Goal: Task Accomplishment & Management: Use online tool/utility

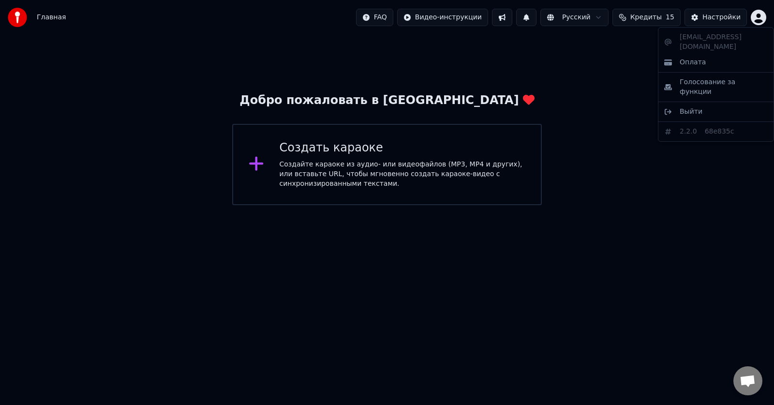
click at [758, 16] on html "Главная FAQ Видео-инструкции Русский Кредиты 15 Настройки Добро пожаловать в Yo…" at bounding box center [387, 102] width 774 height 205
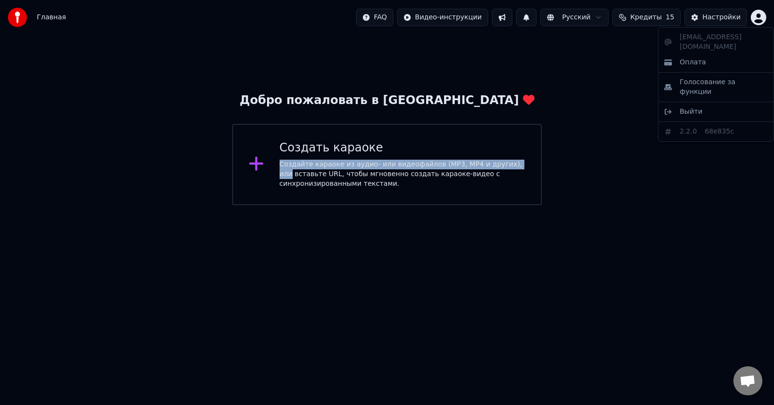
drag, startPoint x: 695, startPoint y: 155, endPoint x: 695, endPoint y: 162, distance: 7.3
click at [695, 162] on html "Главная FAQ Видео-инструкции Русский Кредиты 15 Настройки Добро пожаловать в Yo…" at bounding box center [387, 102] width 774 height 205
click at [18, 17] on img at bounding box center [17, 17] width 19 height 19
click at [22, 15] on img at bounding box center [17, 17] width 19 height 19
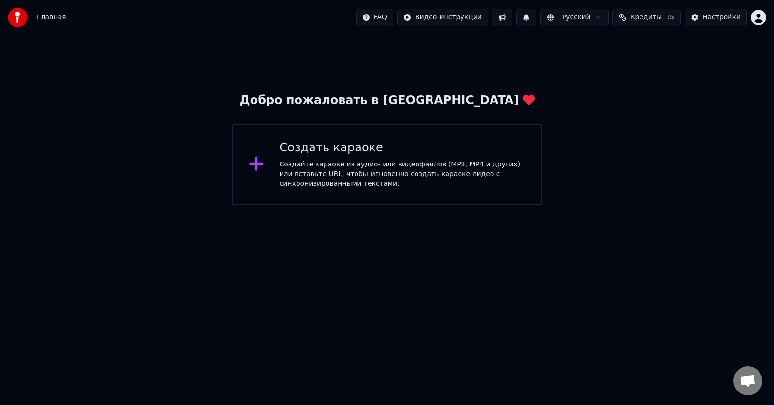
click at [369, 205] on html "Главная FAQ Видео-инструкции Русский Кредиты 15 Настройки Добро пожаловать в Yo…" at bounding box center [387, 102] width 774 height 205
click at [350, 168] on div "Создайте караоке из аудио- или видеофайлов (MP3, MP4 и других), или вставьте UR…" at bounding box center [403, 174] width 246 height 29
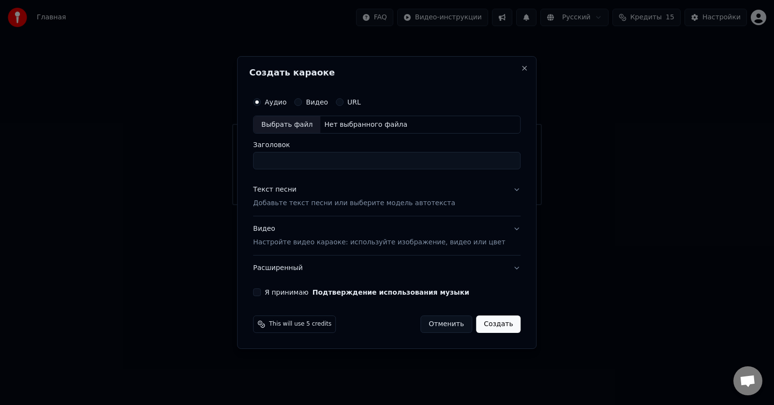
click at [302, 122] on div "Выбрать файл" at bounding box center [286, 124] width 67 height 17
type input "**********"
click at [316, 205] on p "Добавьте текст песни или выберите модель автотекста" at bounding box center [354, 204] width 202 height 10
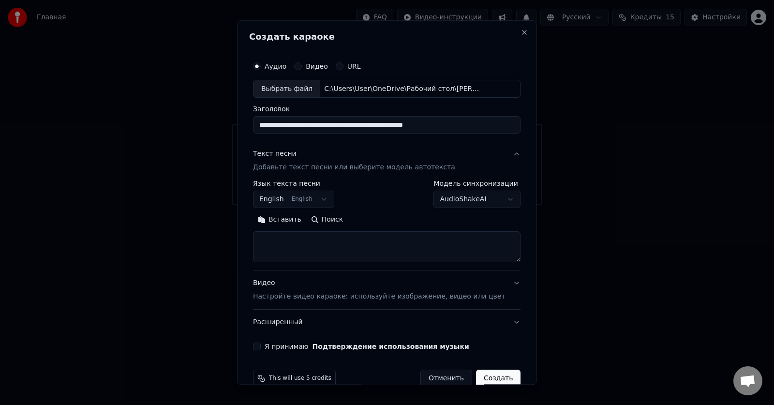
click at [307, 244] on textarea at bounding box center [386, 247] width 267 height 31
click at [326, 202] on button "English English" at bounding box center [293, 199] width 81 height 17
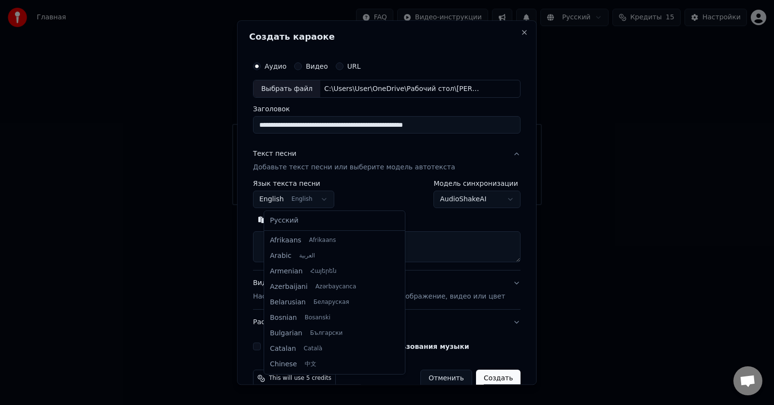
scroll to position [77, 0]
select select "**"
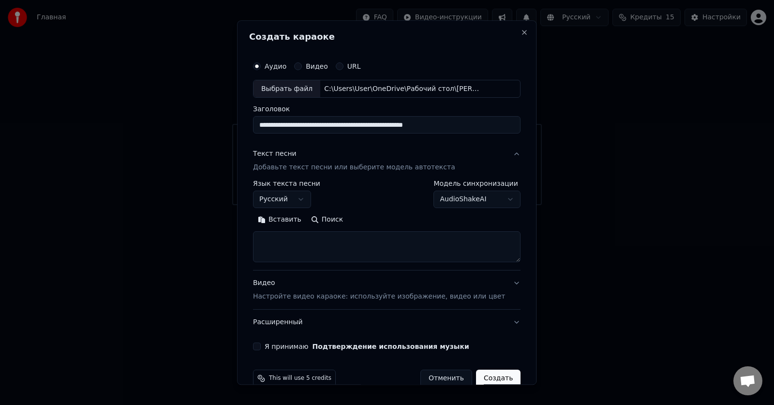
click at [286, 221] on button "Вставить" at bounding box center [279, 219] width 53 height 15
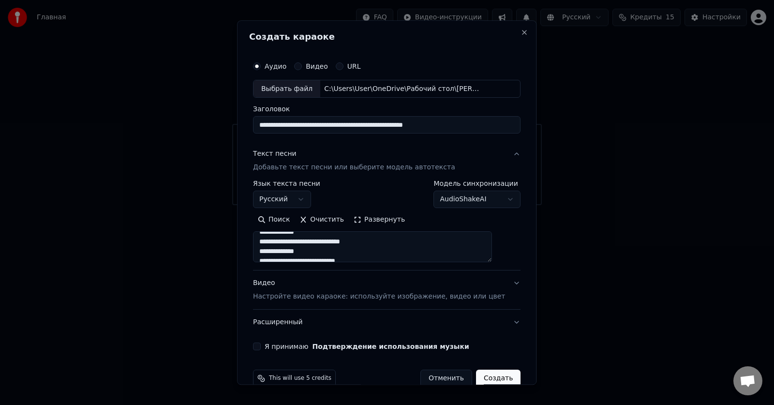
scroll to position [339, 0]
click at [257, 346] on div "**********" at bounding box center [386, 202] width 299 height 364
click at [276, 345] on label "Я принимаю Подтверждение использования музыки" at bounding box center [367, 346] width 205 height 7
click at [261, 345] on button "Я принимаю Подтверждение использования музыки" at bounding box center [257, 347] width 8 height 8
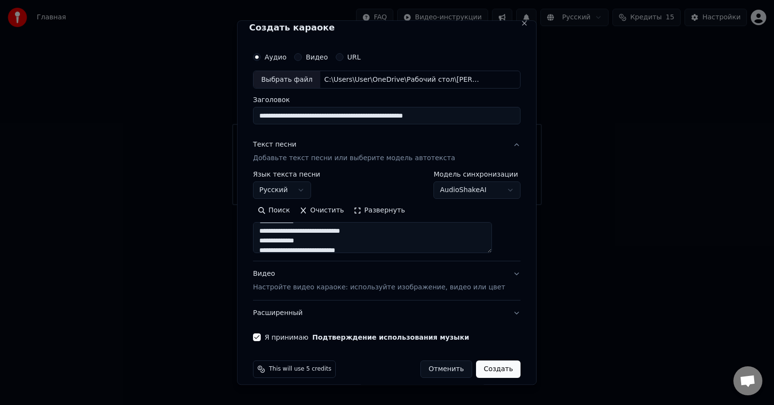
scroll to position [18, 0]
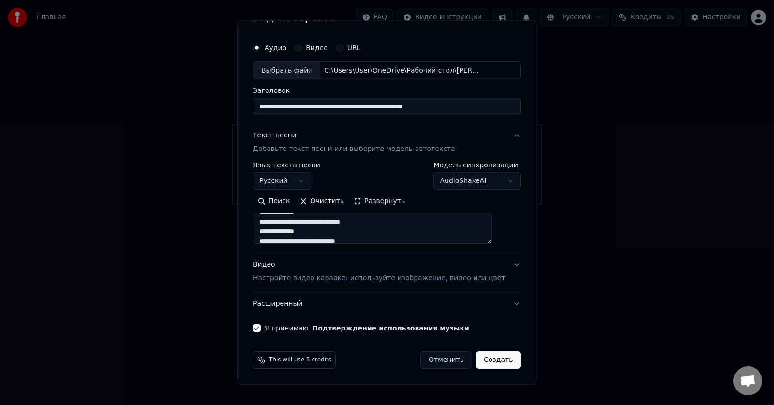
click at [485, 360] on button "Создать" at bounding box center [498, 360] width 44 height 17
type textarea "**********"
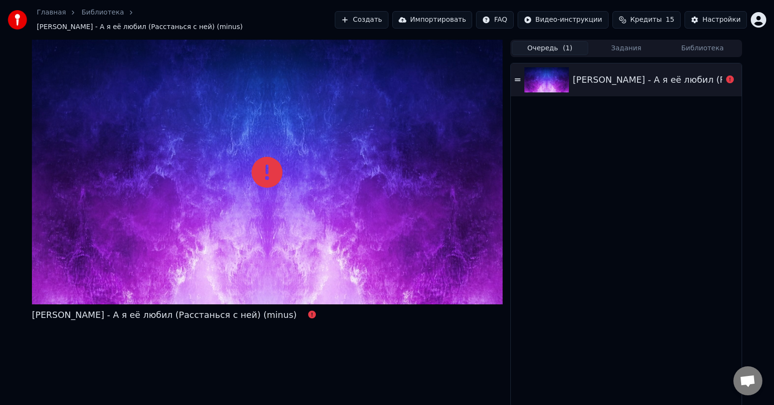
click at [554, 45] on button "Очередь ( 1 )" at bounding box center [550, 48] width 76 height 14
click at [620, 73] on div "[PERSON_NAME] - А я её любил (Расстанься с ней) (minus)" at bounding box center [705, 80] width 265 height 14
click at [442, 15] on button "Импортировать" at bounding box center [432, 19] width 80 height 17
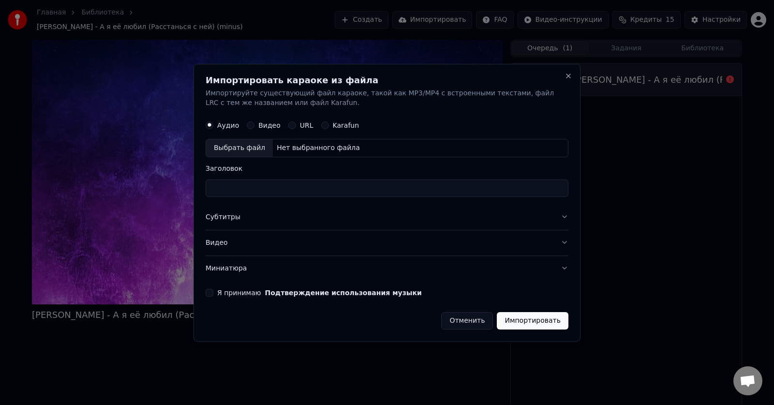
click at [243, 143] on div "Выбрать файл" at bounding box center [239, 147] width 67 height 17
type input "**********"
click at [227, 295] on label "Я принимаю Подтверждение использования музыки" at bounding box center [319, 292] width 205 height 7
click at [213, 295] on button "Я принимаю Подтверждение использования музыки" at bounding box center [210, 292] width 8 height 8
click at [563, 218] on button "Субтитры" at bounding box center [387, 217] width 363 height 25
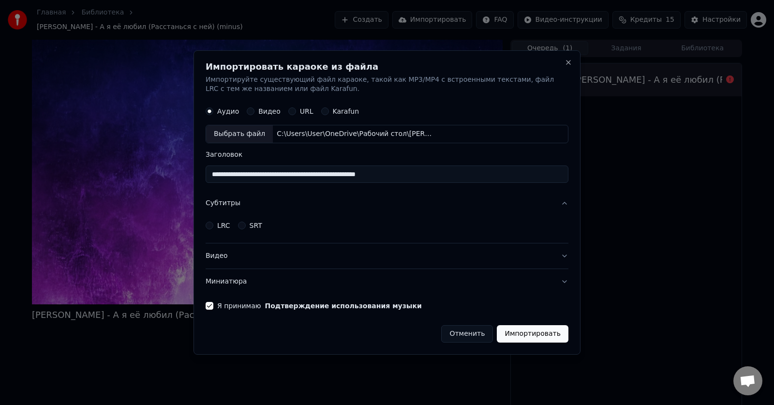
click at [563, 214] on button "Субтитры" at bounding box center [387, 203] width 363 height 25
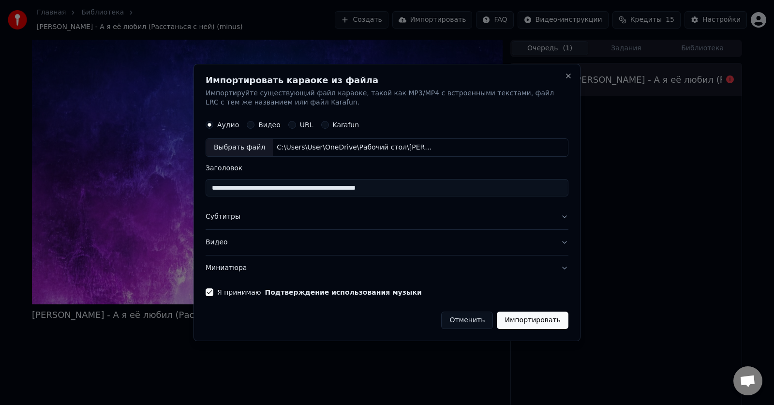
click at [562, 243] on button "Видео" at bounding box center [387, 242] width 363 height 25
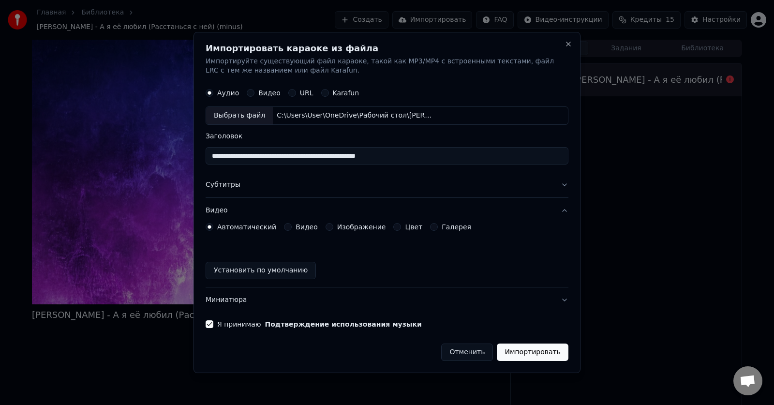
click at [563, 242] on div "Автоматический Видео Изображение Цвет Галерея Установить по умолчанию" at bounding box center [387, 251] width 363 height 56
click at [563, 208] on button "Видео" at bounding box center [387, 210] width 363 height 25
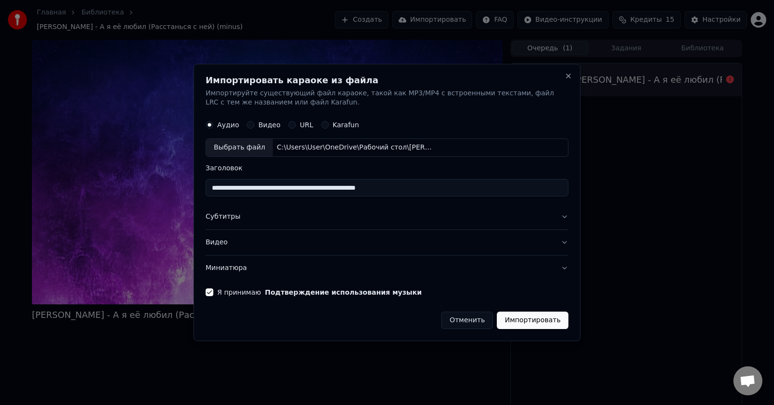
click at [566, 266] on button "Миниатюра" at bounding box center [387, 267] width 363 height 25
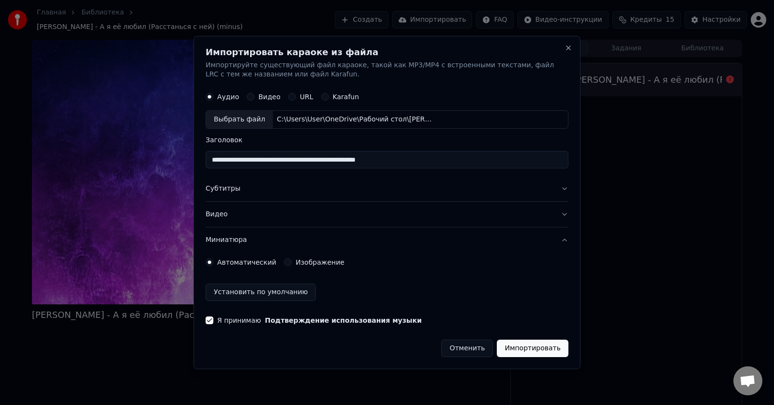
click at [566, 266] on div "Автоматический Изображение" at bounding box center [387, 261] width 363 height 19
click at [565, 240] on button "Миниатюра" at bounding box center [387, 239] width 363 height 25
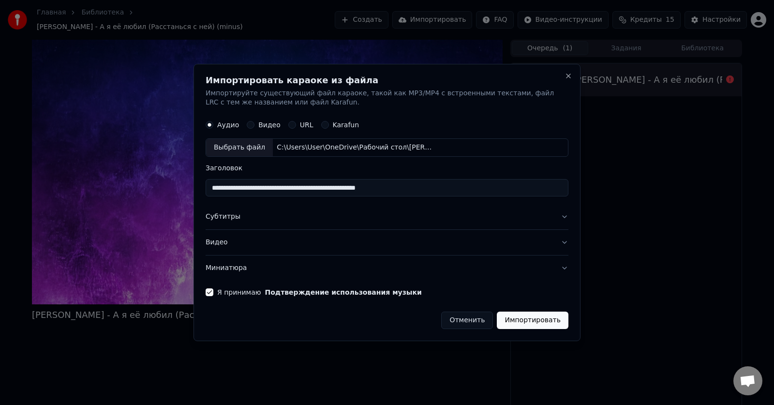
click at [540, 319] on button "Импортировать" at bounding box center [533, 319] width 72 height 17
click at [542, 321] on button "Импортировать" at bounding box center [533, 319] width 72 height 17
click at [565, 78] on button "Close" at bounding box center [568, 76] width 8 height 8
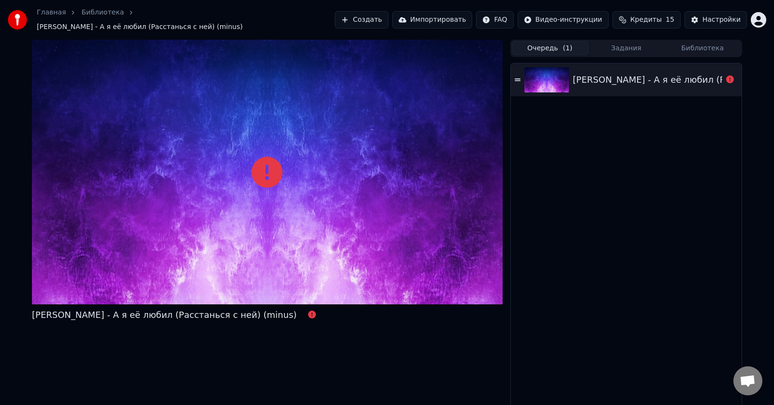
click at [569, 341] on div "[PERSON_NAME] - А я её любил (Расстанься с ней) (minus)" at bounding box center [626, 234] width 231 height 343
